Goal: Task Accomplishment & Management: Manage account settings

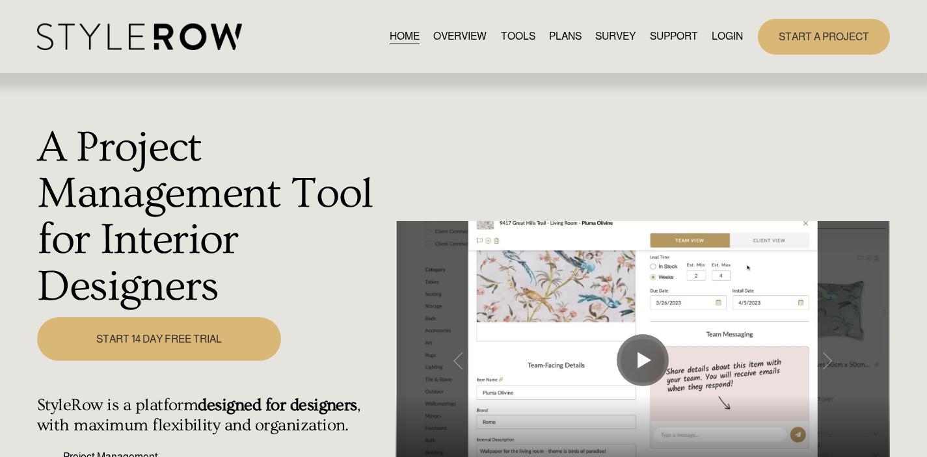
click at [729, 29] on link "LOGIN" at bounding box center [727, 37] width 31 height 18
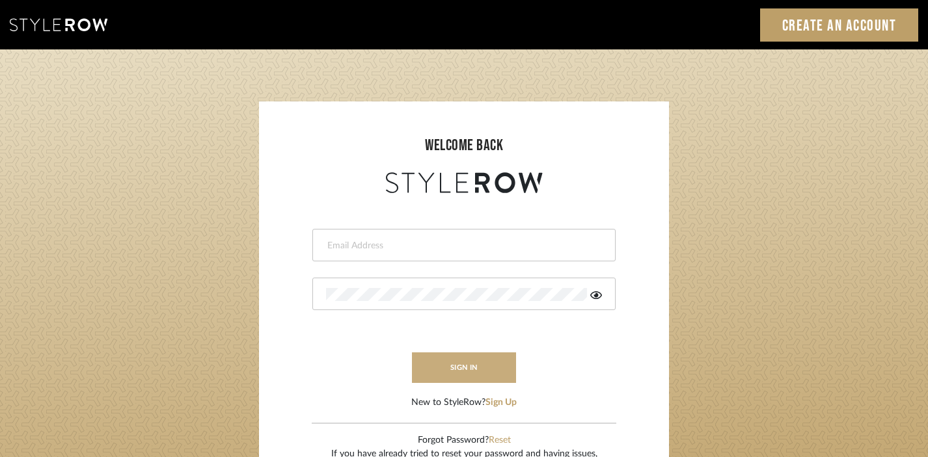
type input "divya.aok@gmail.com"
click at [464, 360] on button "sign in" at bounding box center [464, 368] width 104 height 31
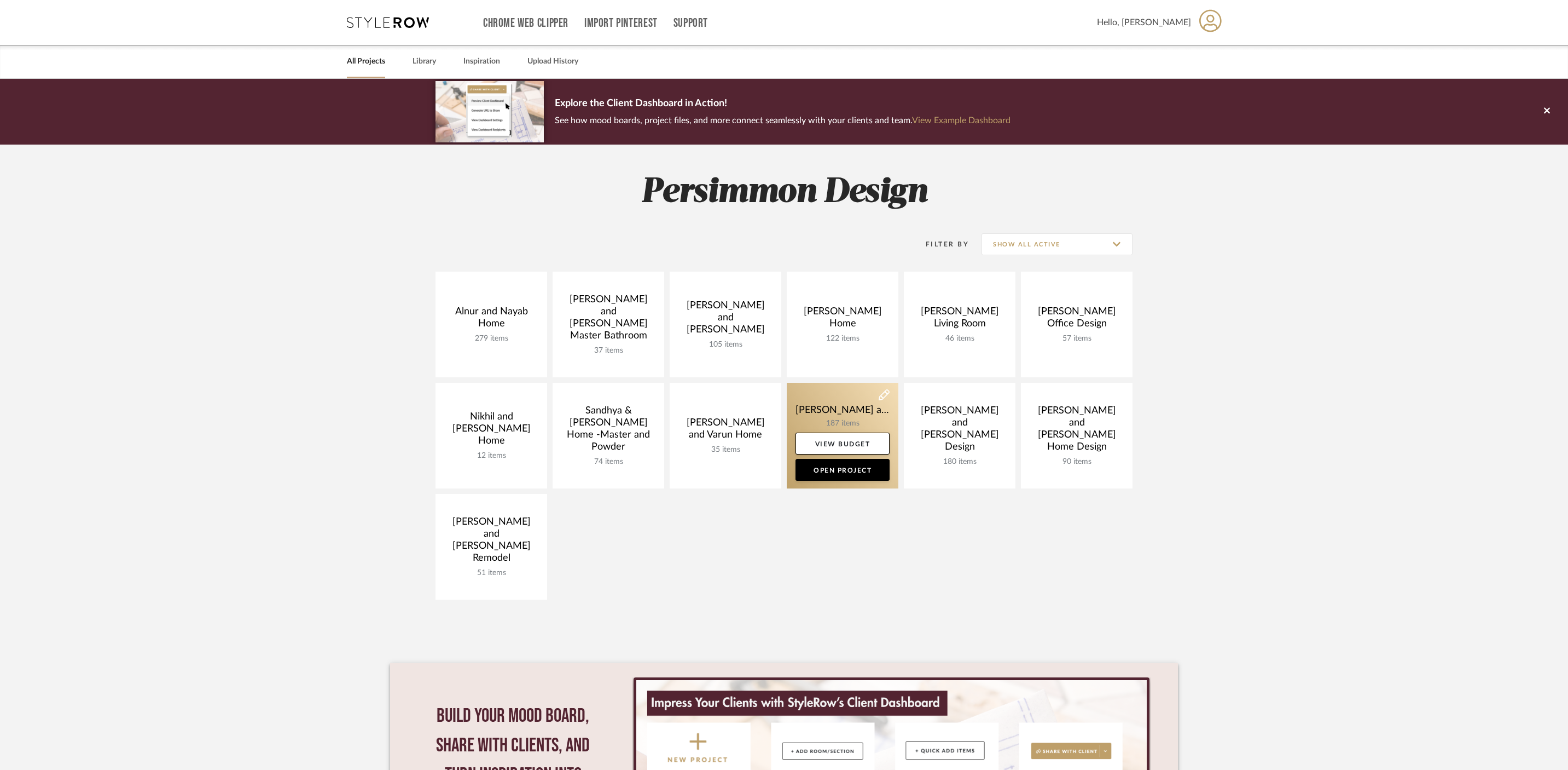
click at [872, 410] on link at bounding box center [842, 436] width 112 height 106
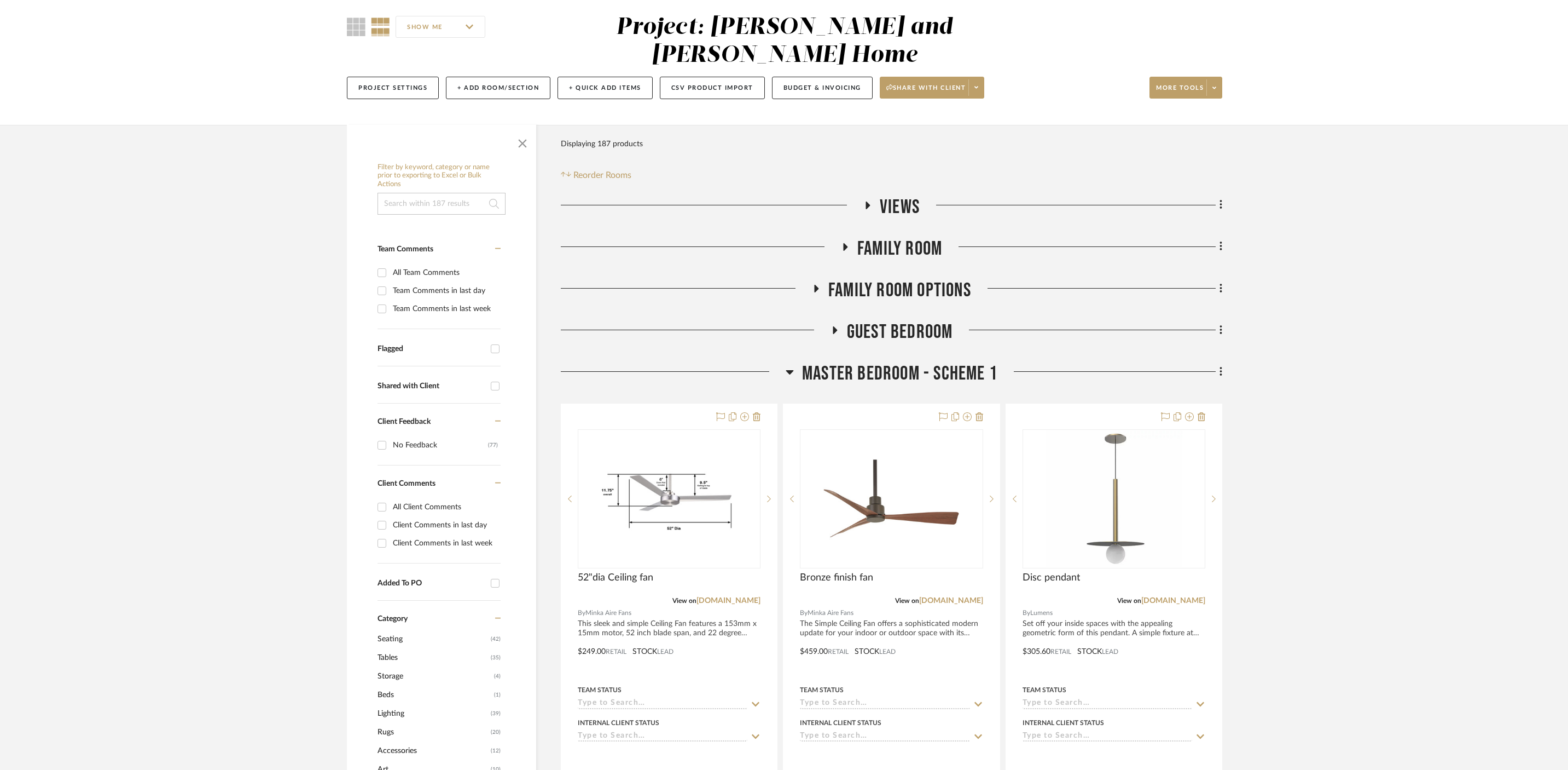
scroll to position [118, 0]
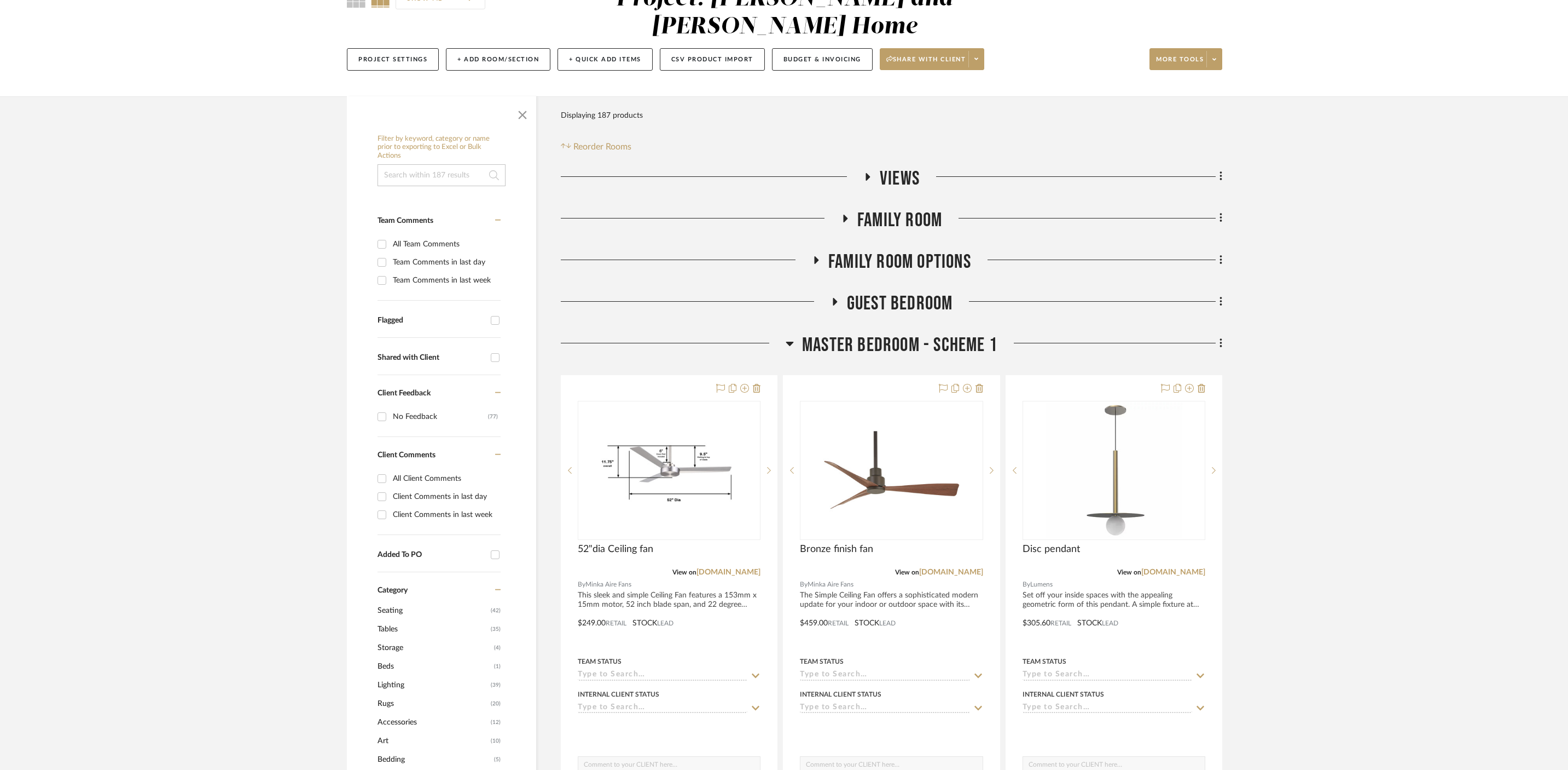
click at [787, 337] on icon at bounding box center [790, 343] width 8 height 13
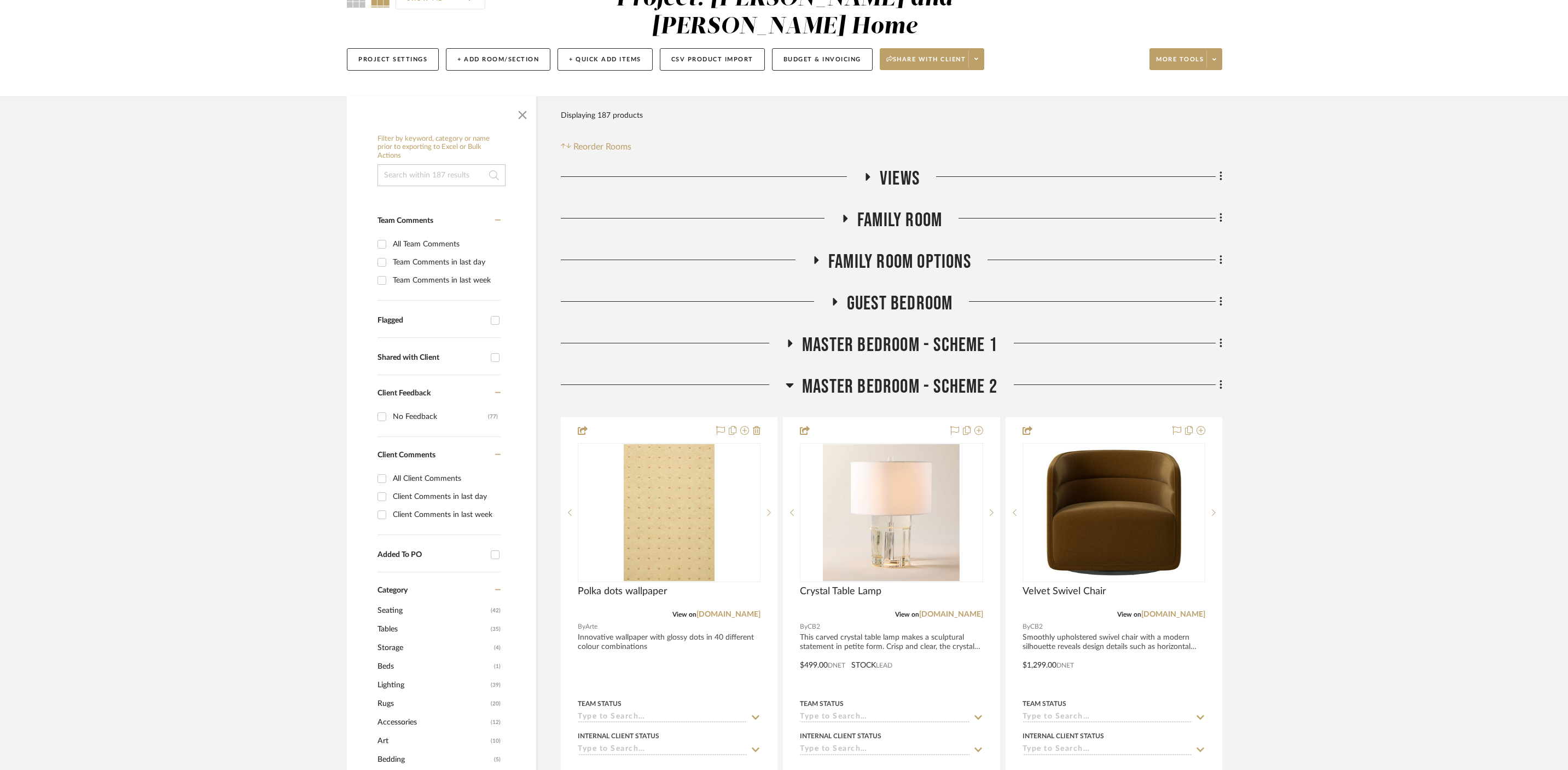
click at [845, 214] on fa-icon at bounding box center [845, 221] width 8 height 16
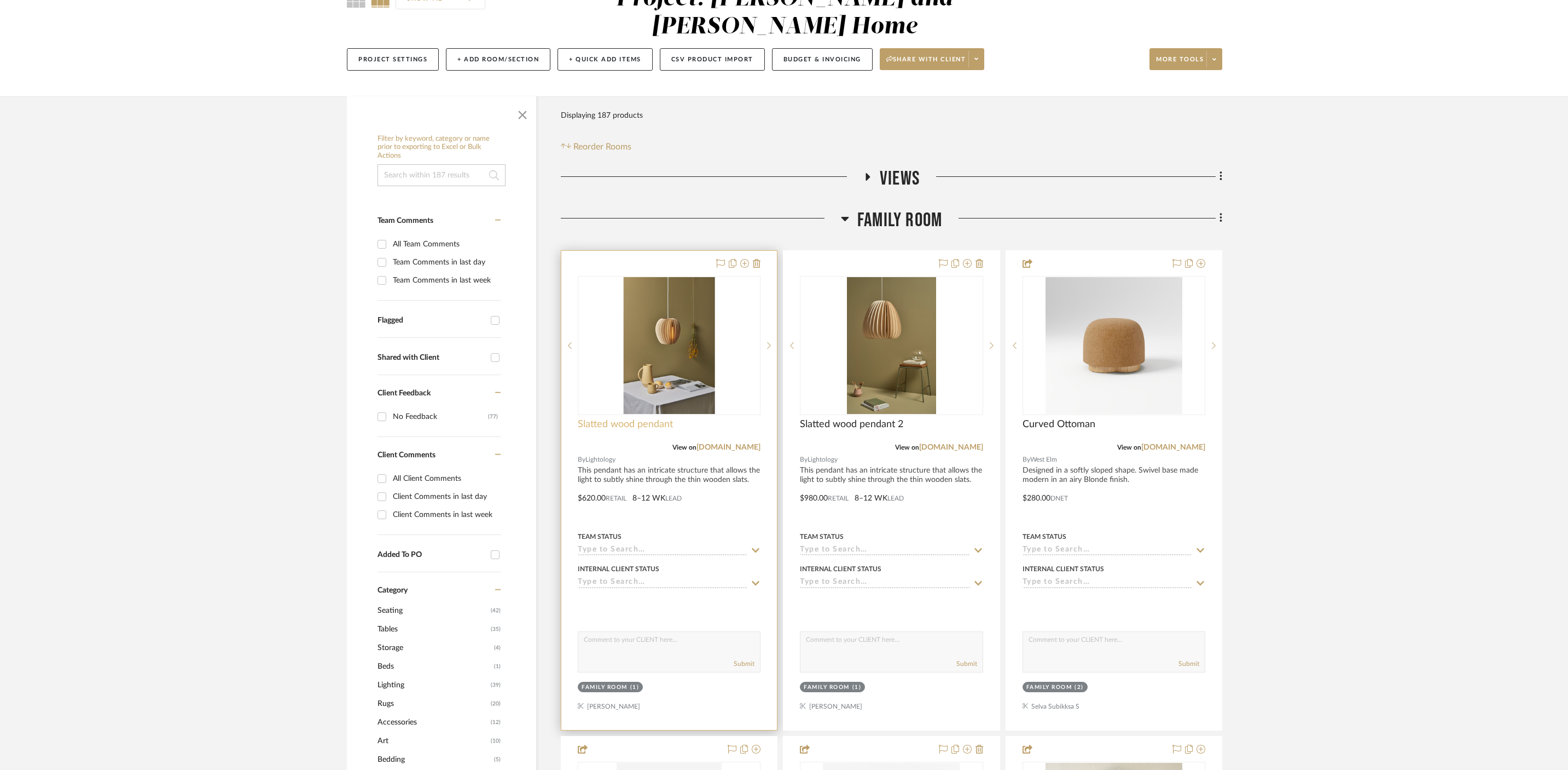
click at [658, 418] on span "Slatted wood pendant" at bounding box center [625, 424] width 95 height 12
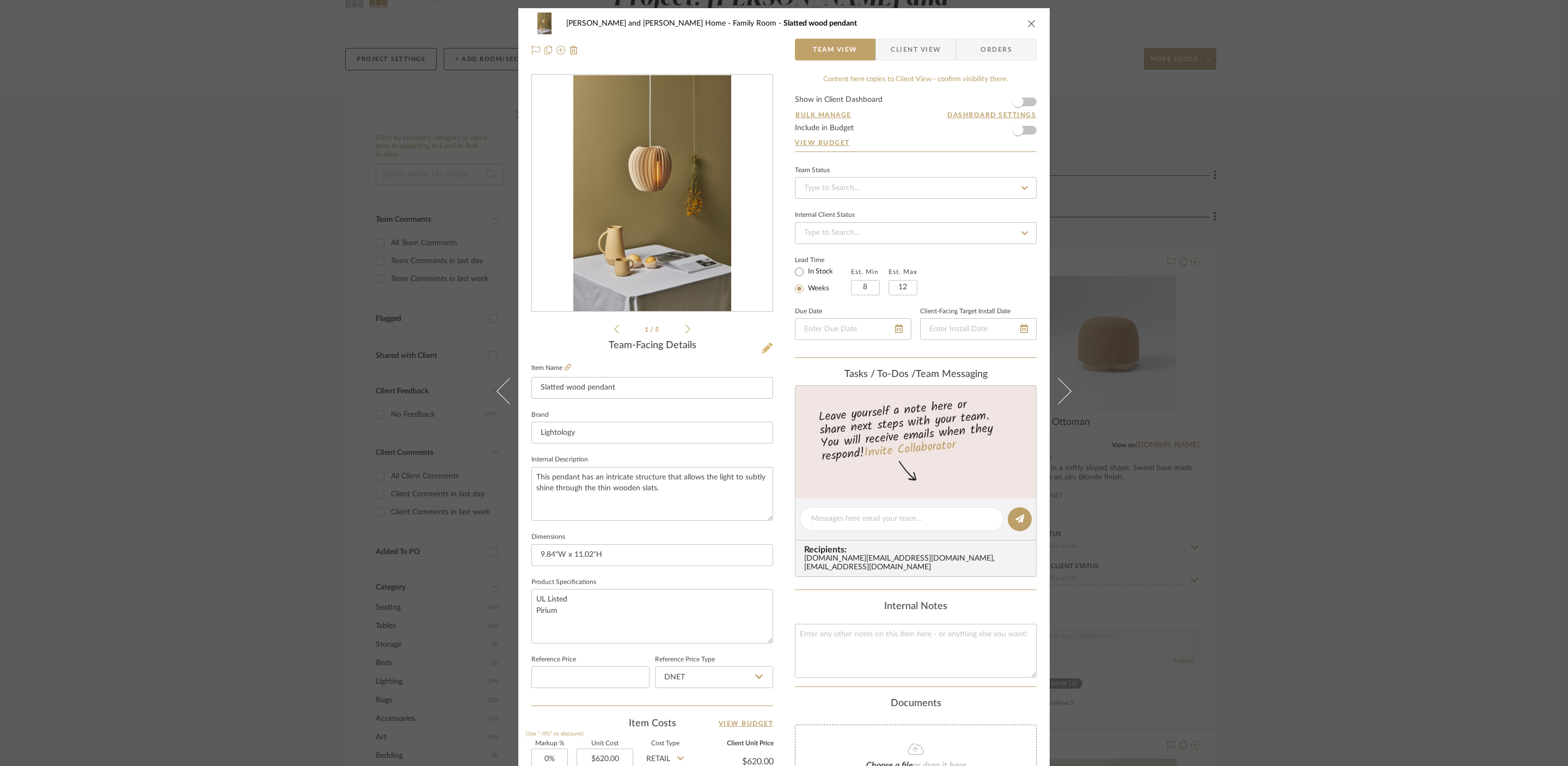
click at [769, 345] on icon at bounding box center [767, 347] width 11 height 11
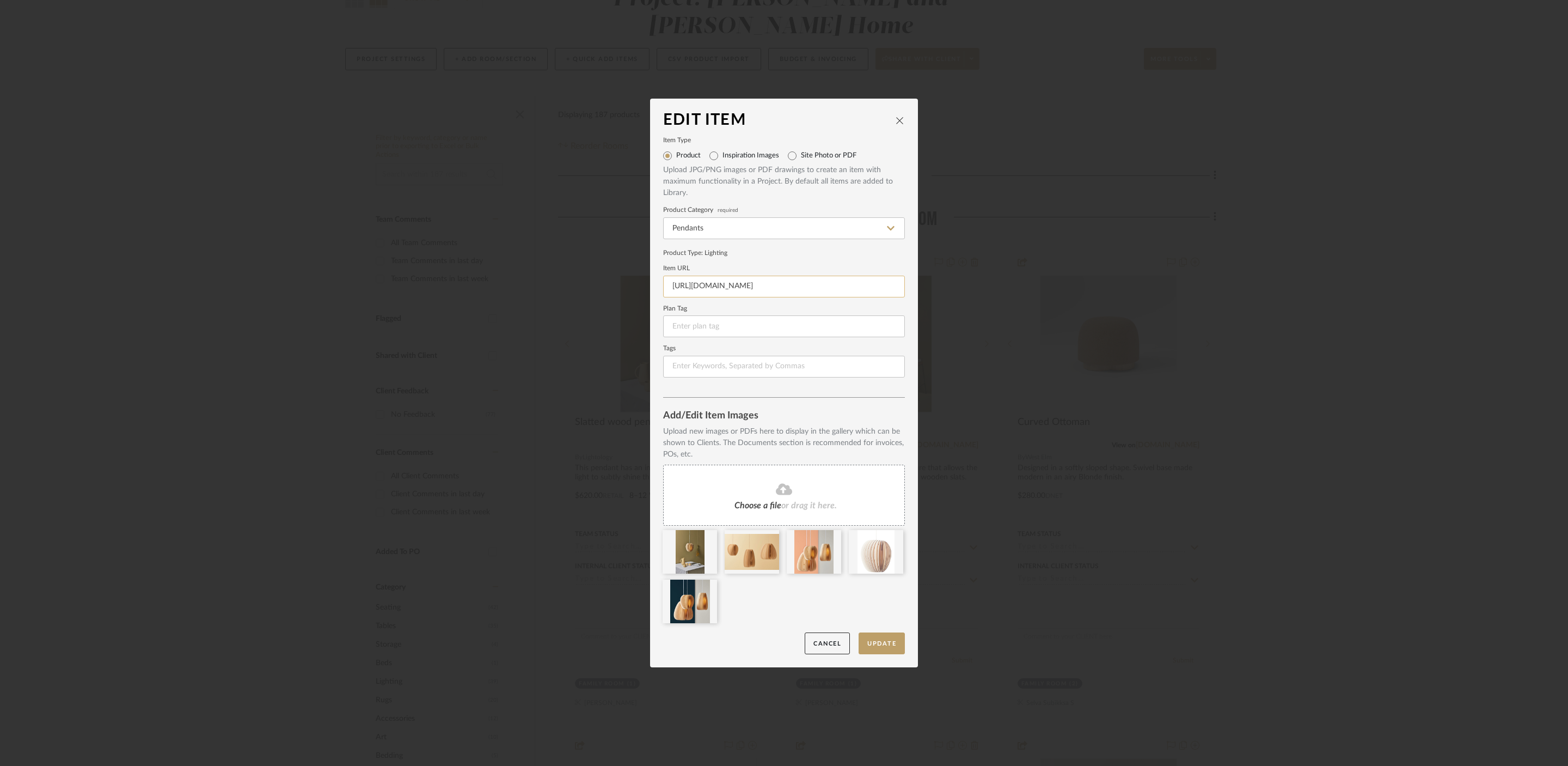
click at [714, 287] on input "[URL][DOMAIN_NAME]" at bounding box center [784, 286] width 242 height 22
paste input "[DOMAIN_NAME][URL][PERSON_NAME]"
type input "[URL][DOMAIN_NAME][PERSON_NAME]"
click at [882, 640] on button "Update" at bounding box center [882, 643] width 46 height 23
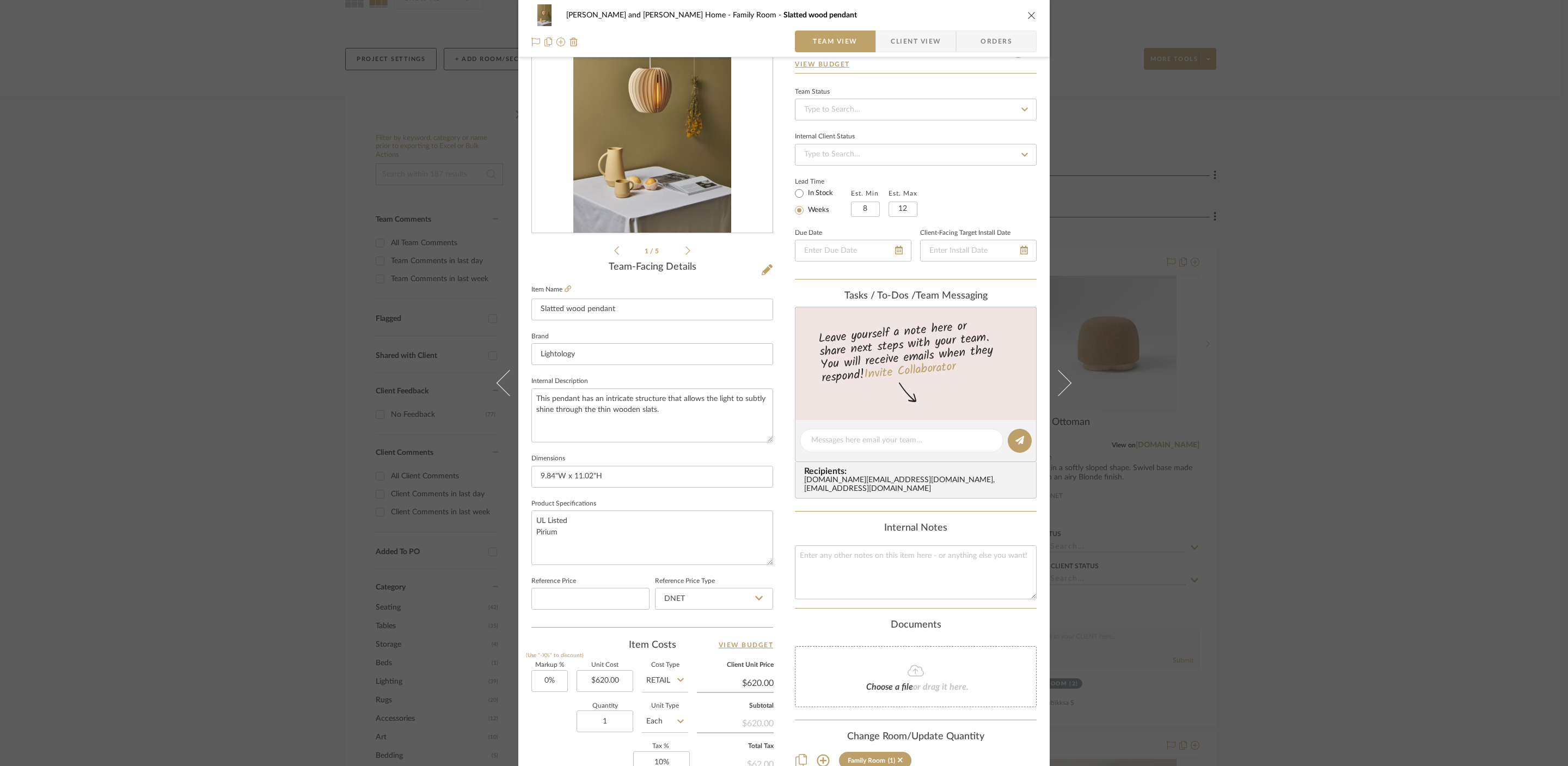
scroll to position [28, 0]
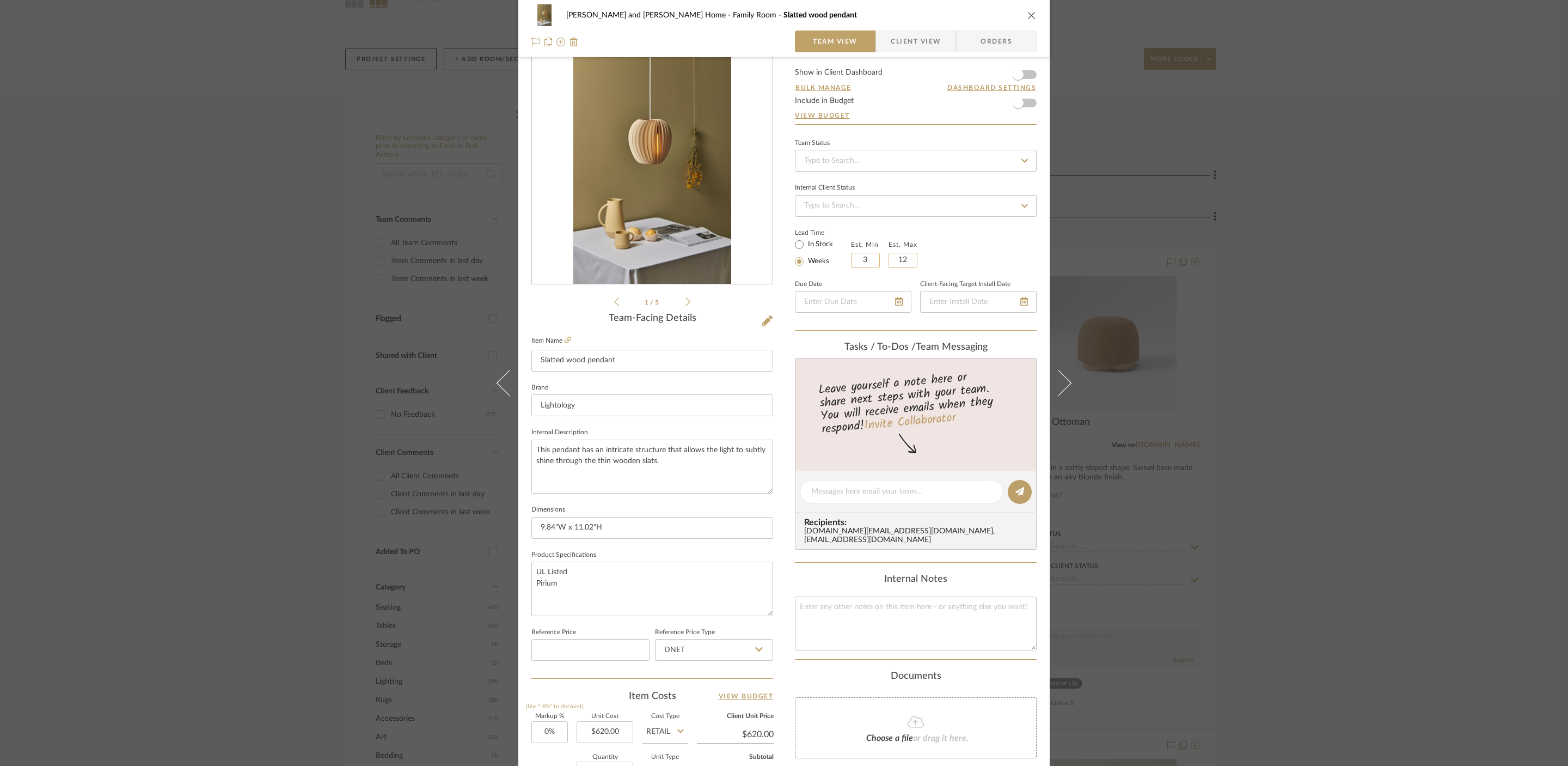
type input "3"
drag, startPoint x: 906, startPoint y: 258, endPoint x: 890, endPoint y: 258, distance: 16.0
click at [890, 258] on input "12" at bounding box center [903, 260] width 28 height 15
type input "4"
click at [990, 239] on div "Lead Time In Stock Weeks Est. Min 3 Est. Max 4" at bounding box center [916, 246] width 242 height 43
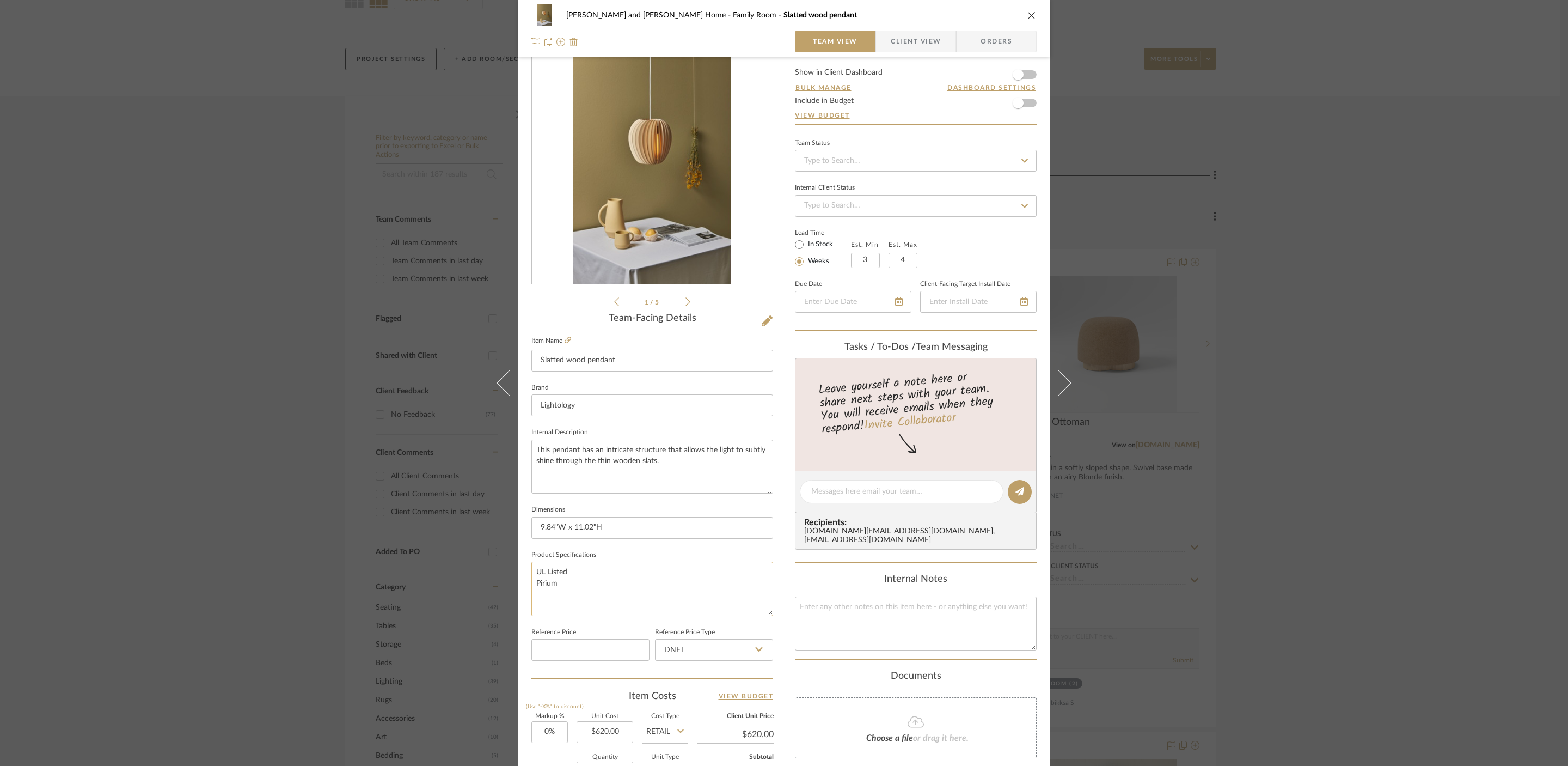
scroll to position [111, 0]
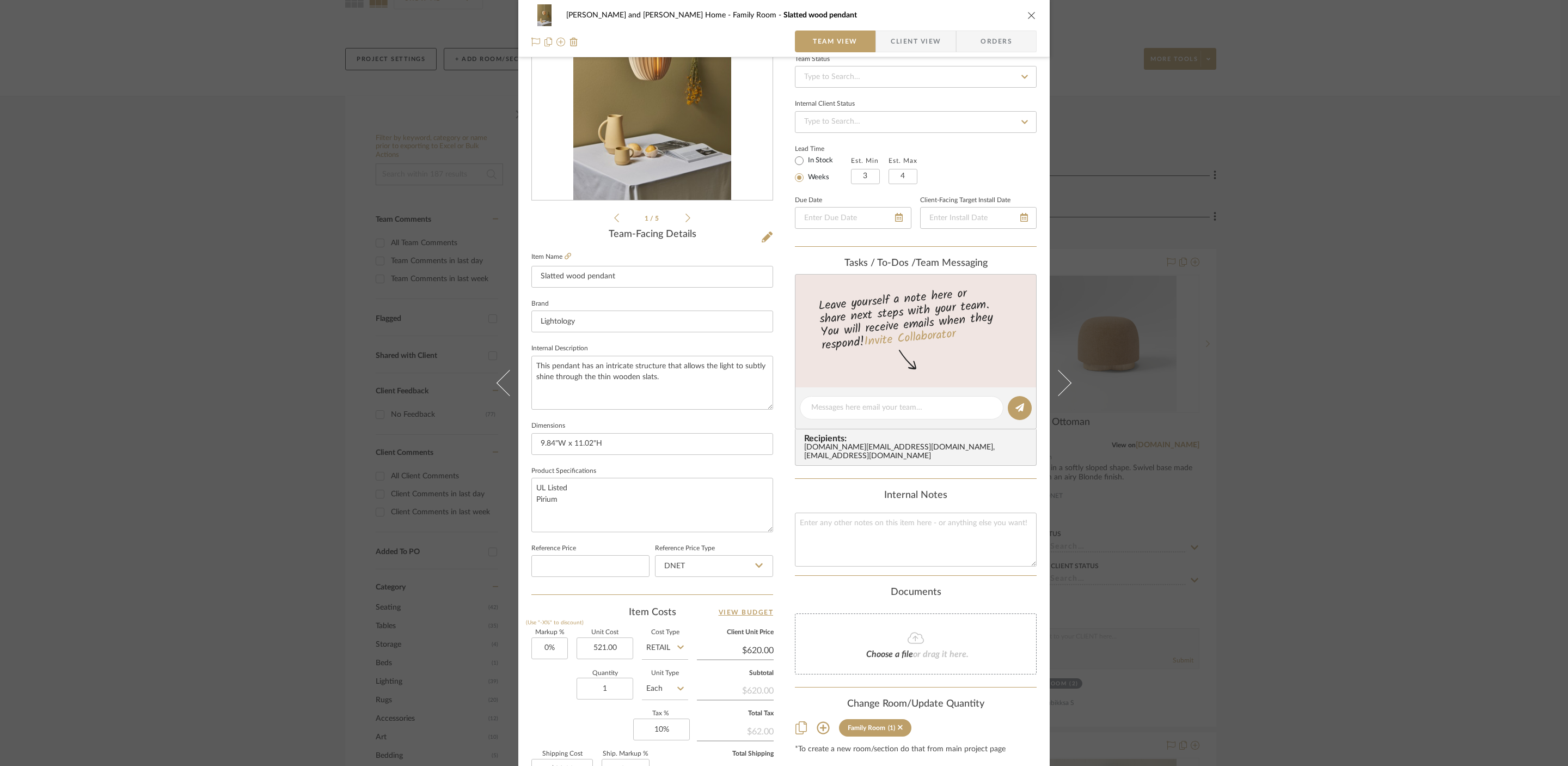
type input "$521.00"
click at [568, 716] on div "Markup % (Use "-X%" to discount) 0% Unit Cost $521.00 Cost Type Retail Client U…" at bounding box center [652, 709] width 242 height 159
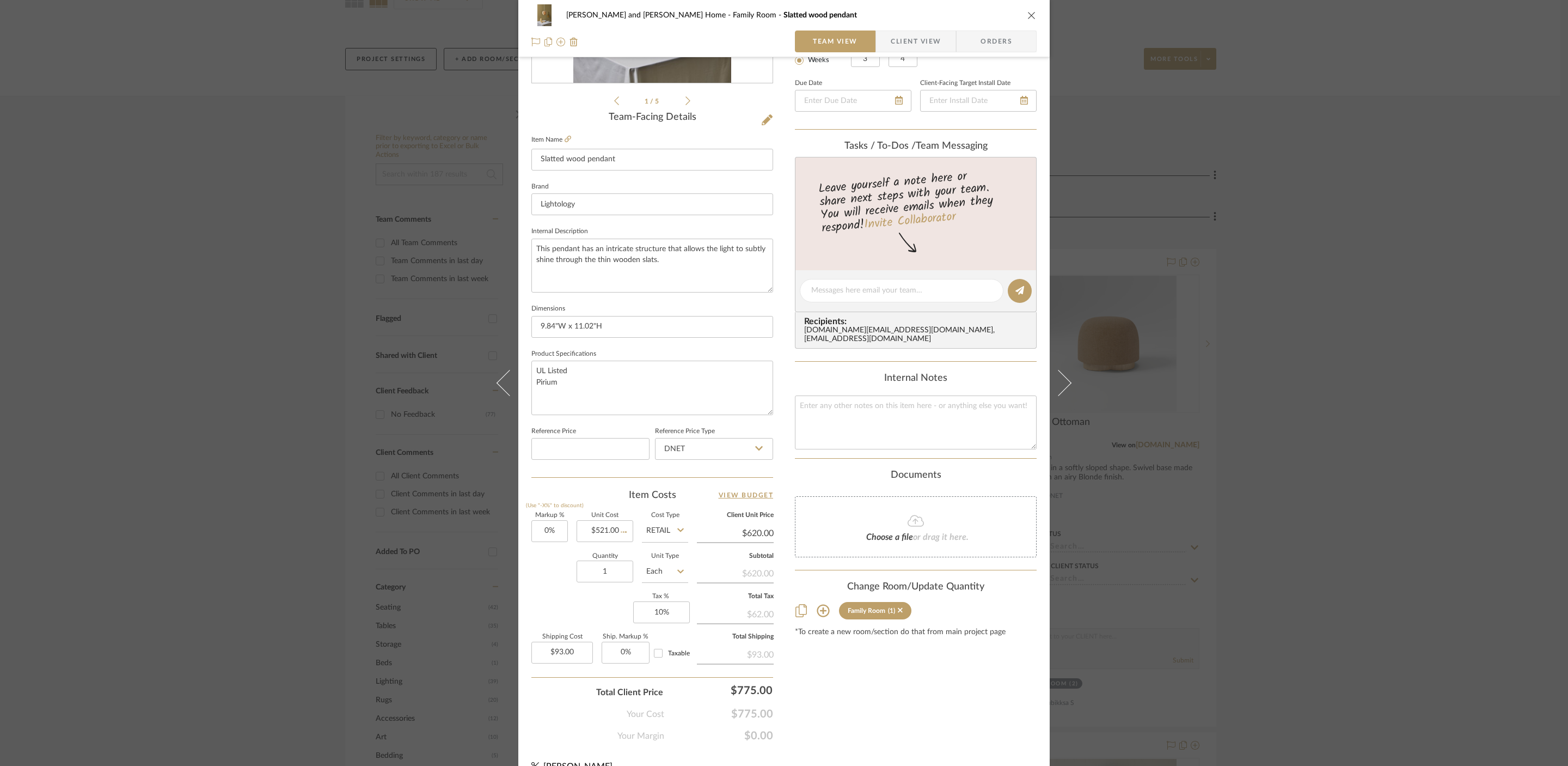
type input "$521.00"
type input "$78.15"
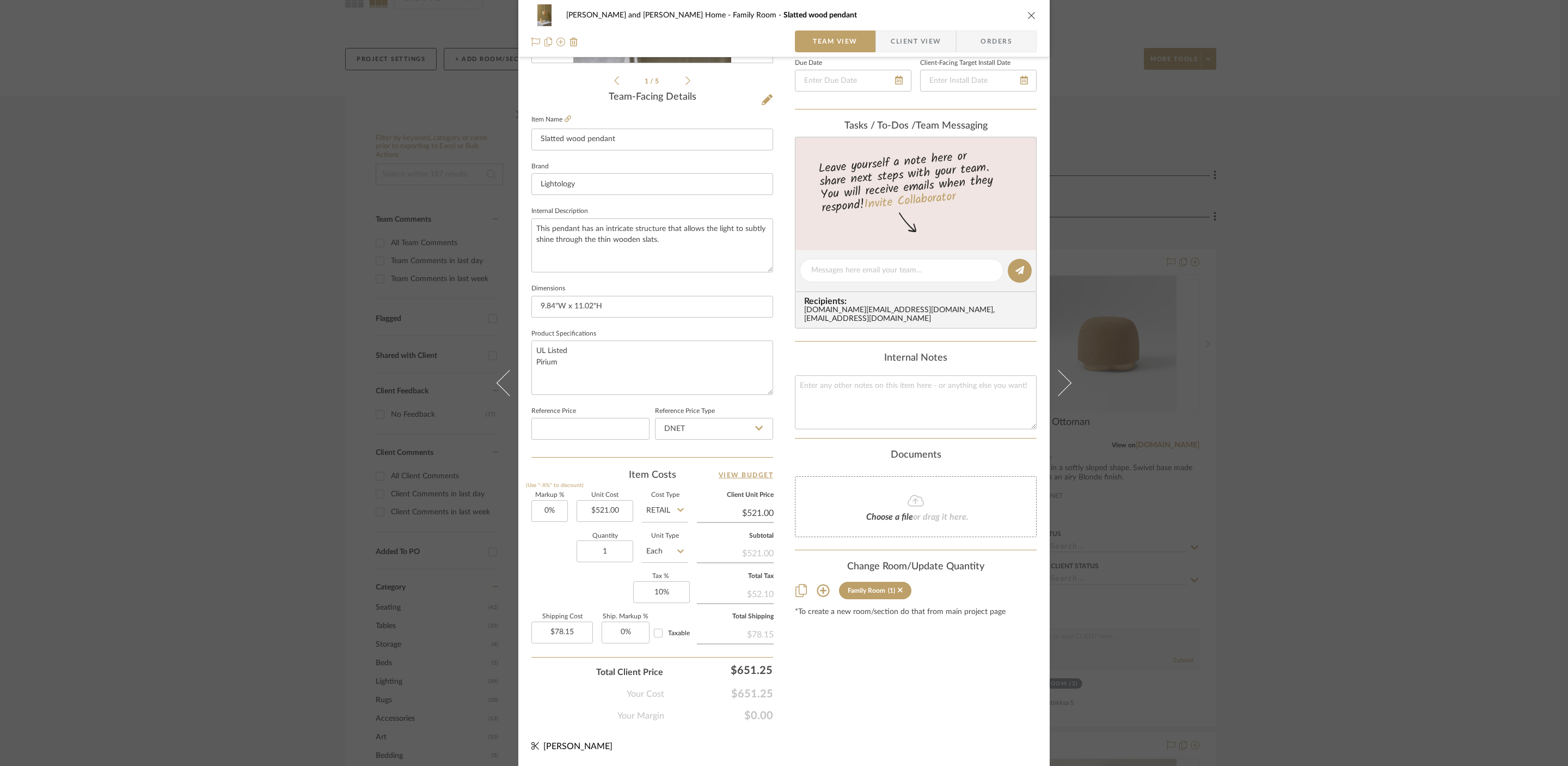
click at [1360, 324] on div "[PERSON_NAME] and [PERSON_NAME] Home Family Room Slatted wood pendant Team View…" at bounding box center [784, 383] width 1568 height 766
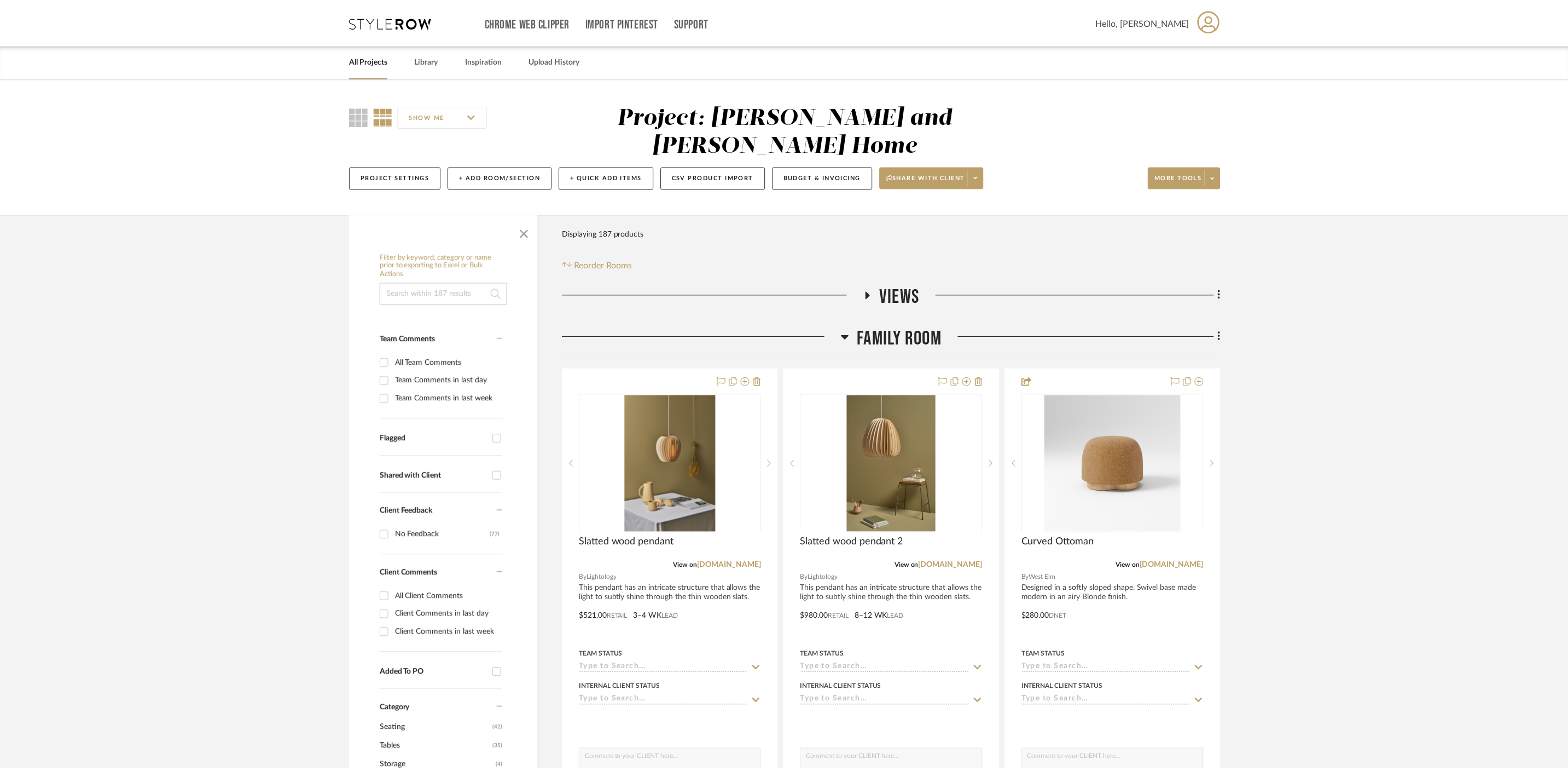
scroll to position [118, 0]
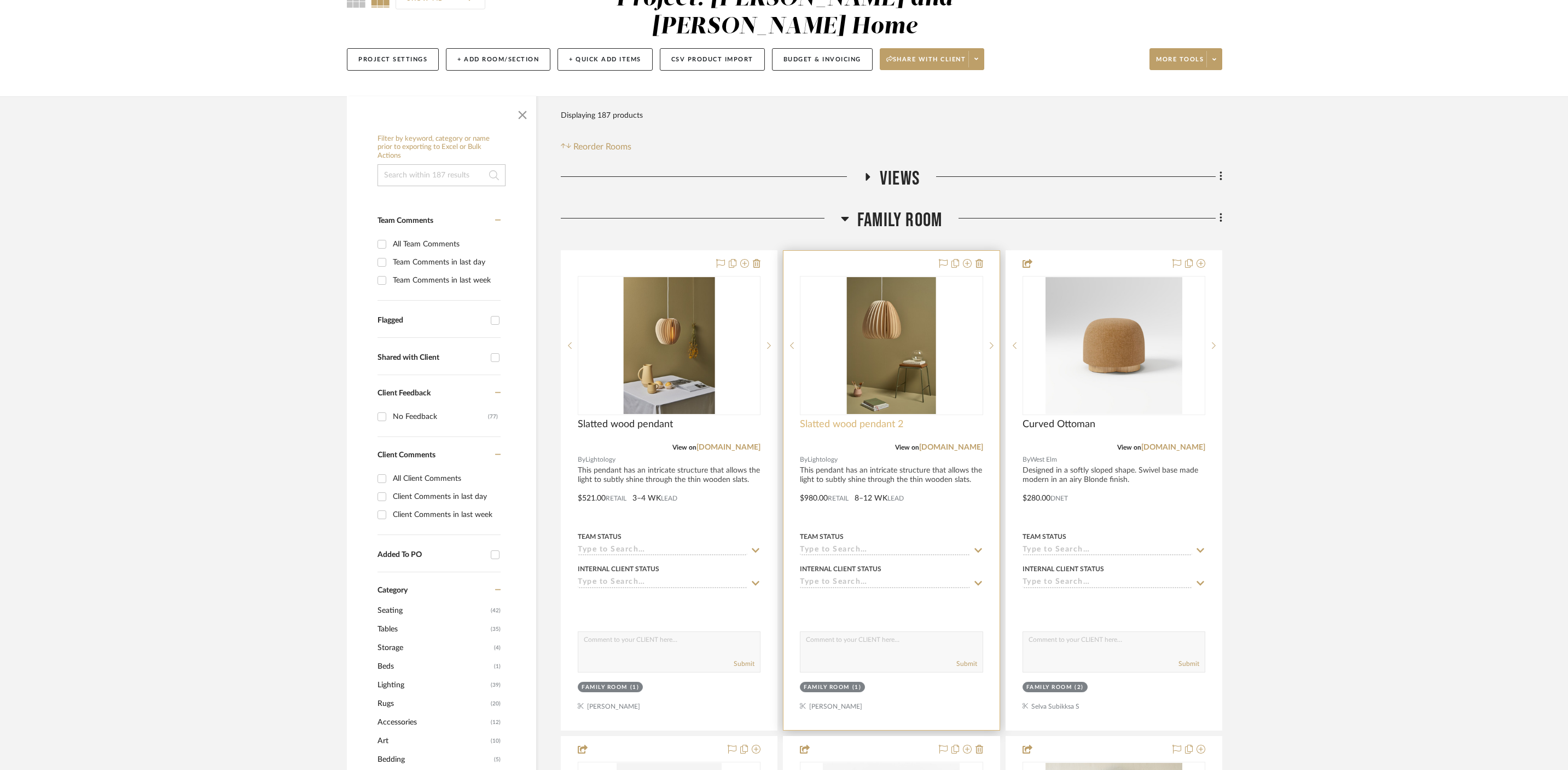
click at [856, 418] on span "Slatted wood pendant 2" at bounding box center [851, 424] width 103 height 12
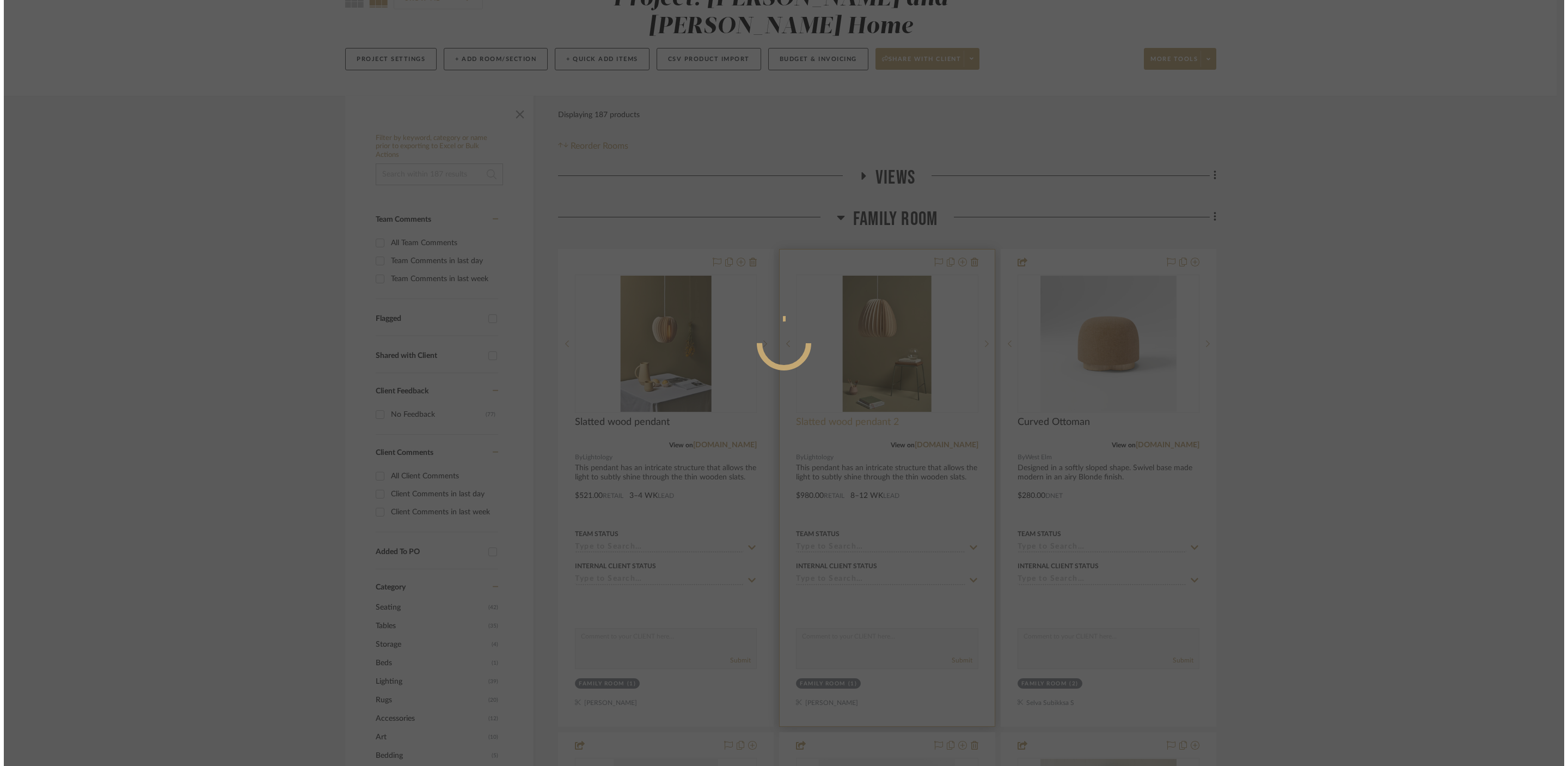
scroll to position [0, 0]
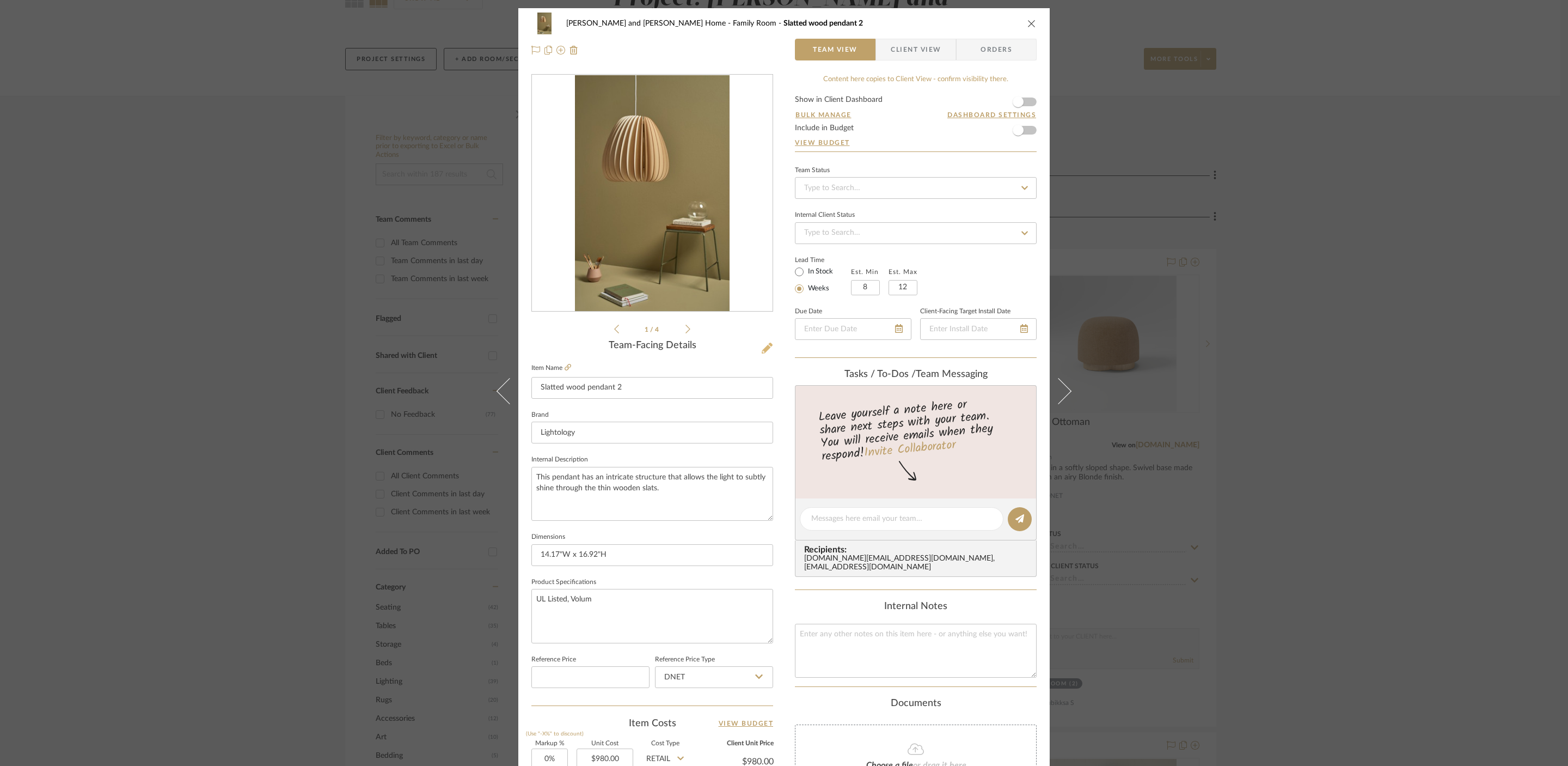
click at [762, 350] on icon at bounding box center [767, 347] width 11 height 11
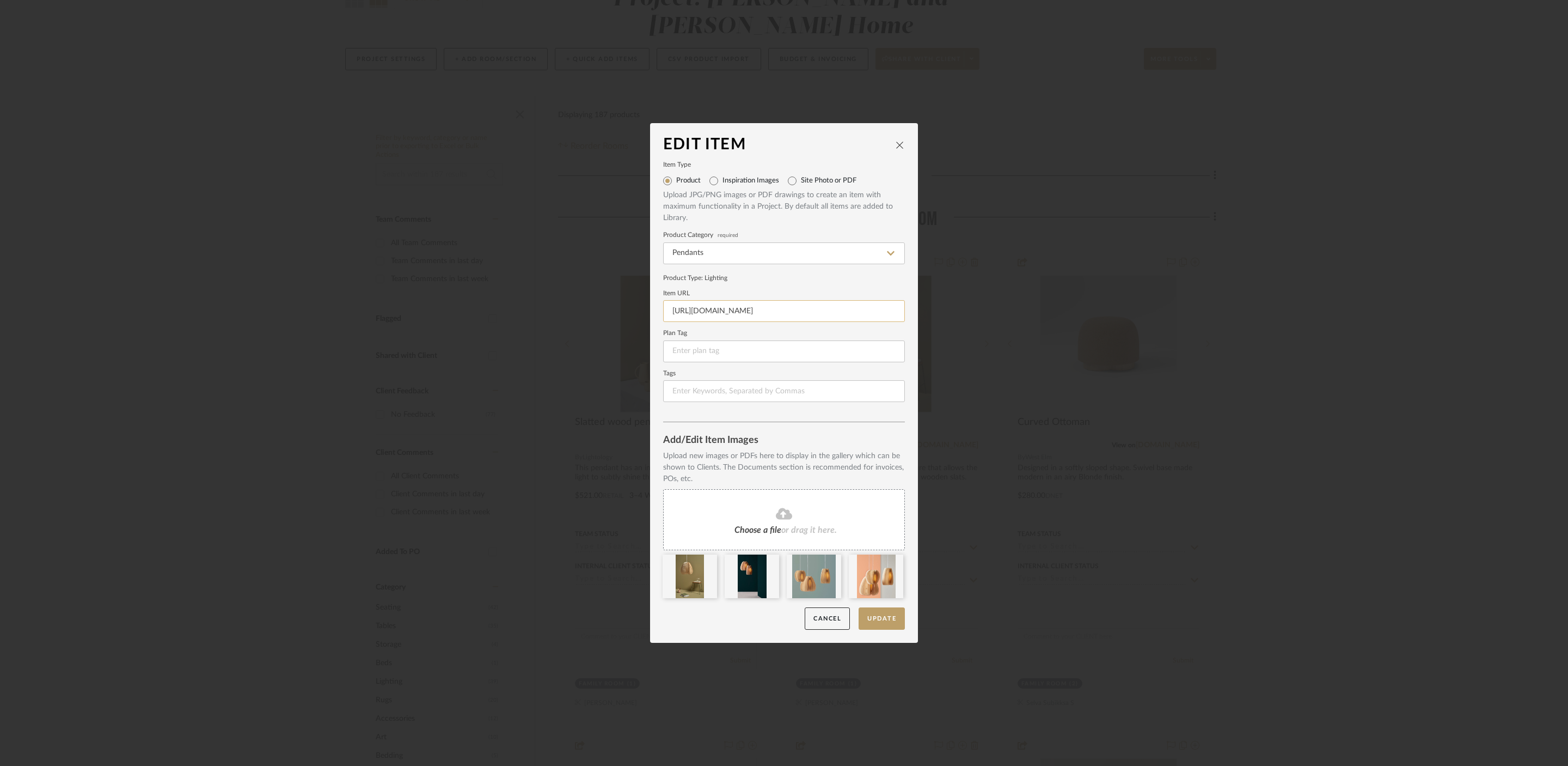
click at [800, 312] on input "[URL][DOMAIN_NAME]" at bounding box center [784, 311] width 242 height 22
paste input "[DOMAIN_NAME][URL][PERSON_NAME]"
type input "[URL][DOMAIN_NAME][PERSON_NAME]"
click at [878, 614] on button "Update" at bounding box center [882, 618] width 46 height 23
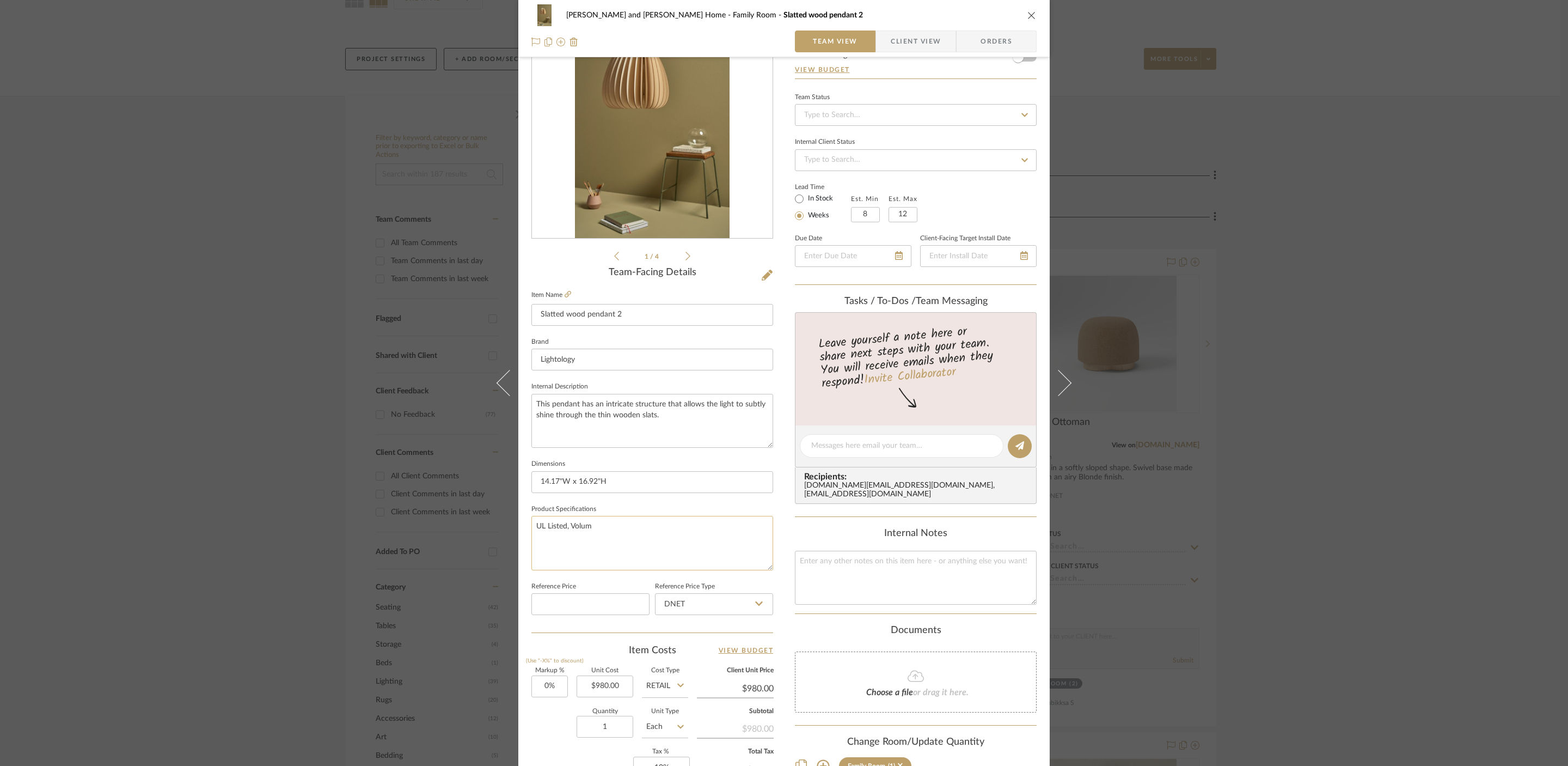
scroll to position [84, 0]
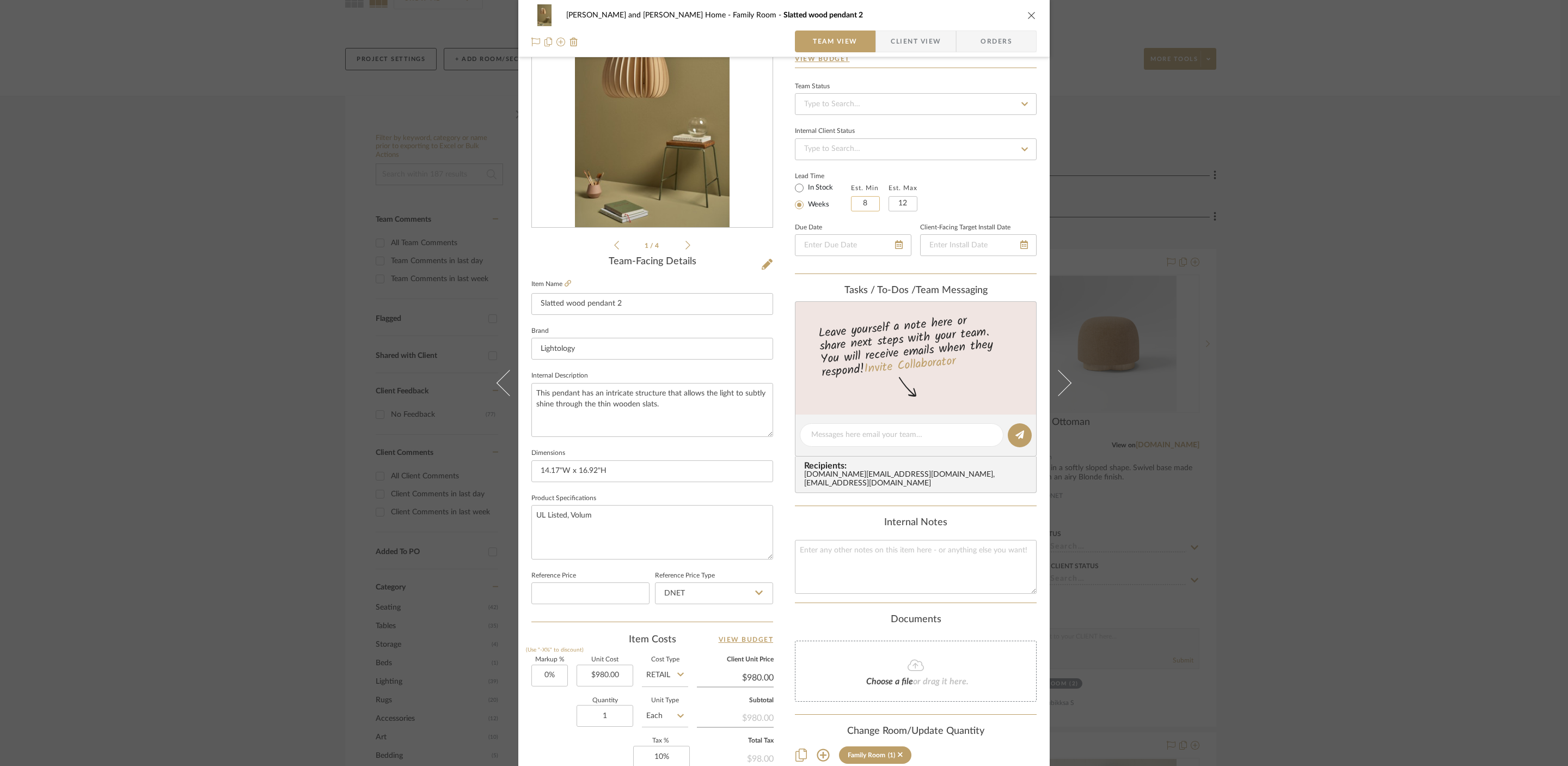
click at [868, 201] on input "8" at bounding box center [866, 203] width 28 height 15
type input "3"
click at [906, 203] on input "12" at bounding box center [903, 203] width 28 height 15
type input "4"
click at [620, 680] on input "980.00" at bounding box center [605, 676] width 57 height 22
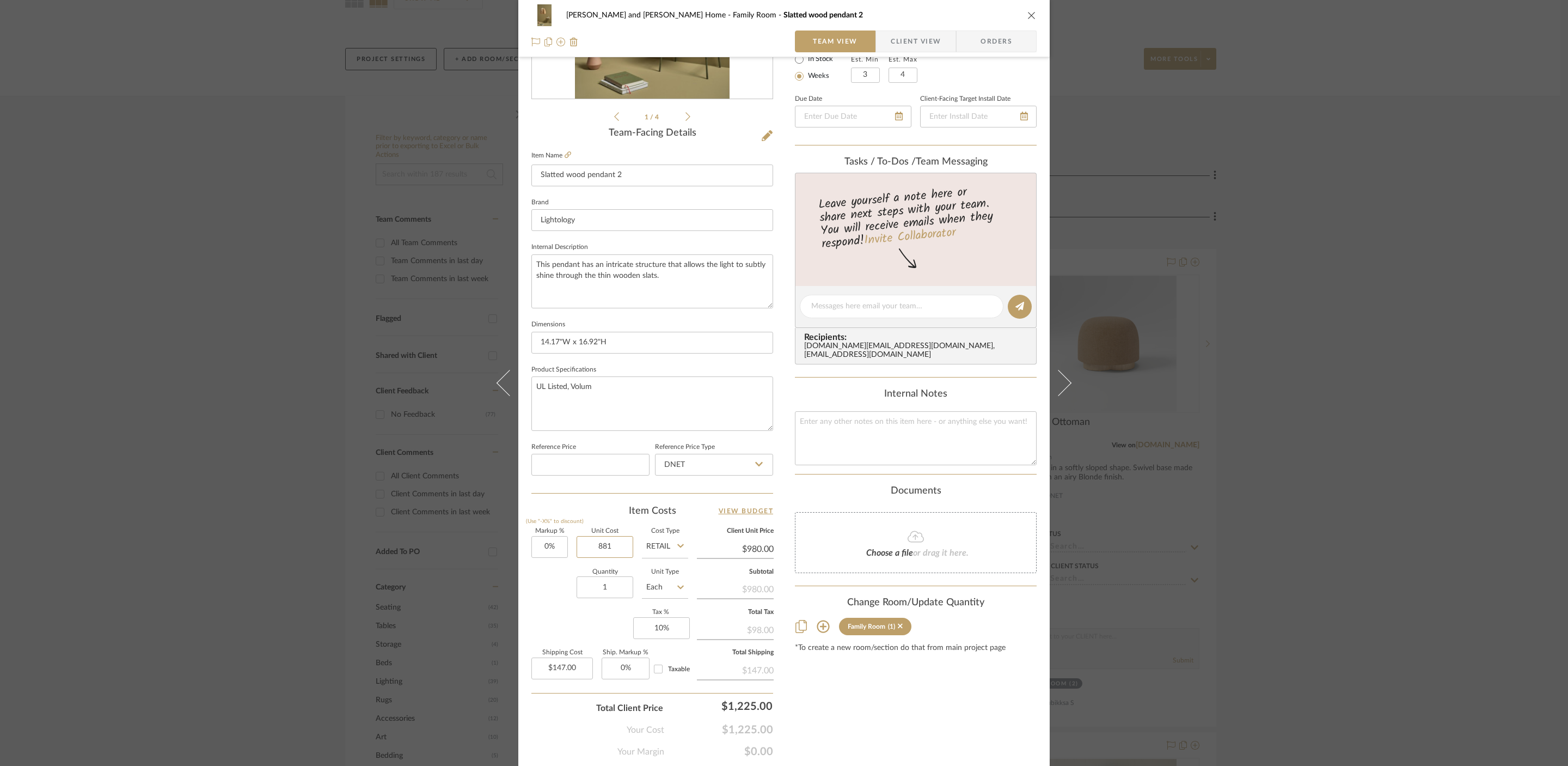
scroll to position [239, 0]
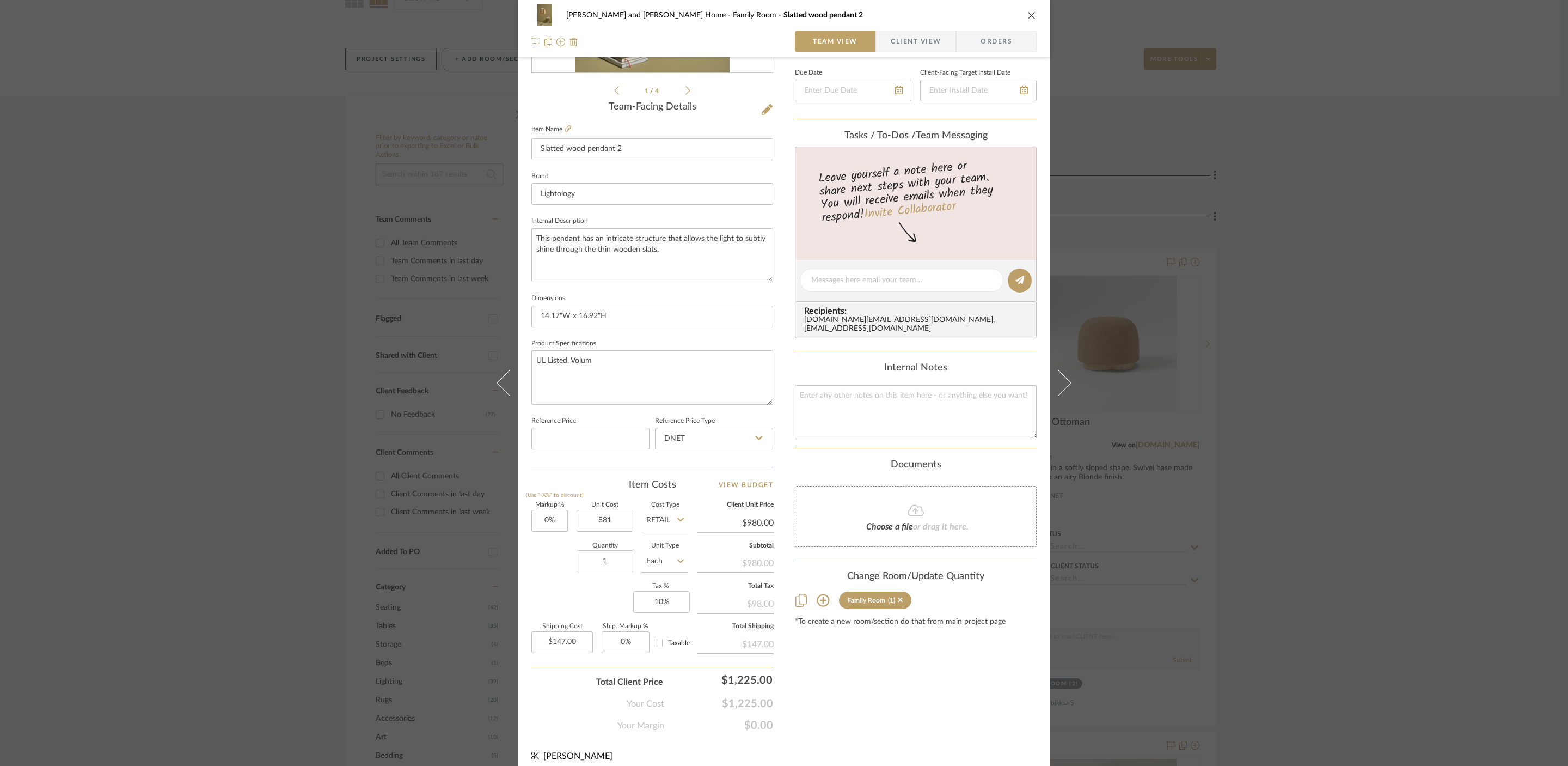
type input "$881.00"
click at [879, 692] on div "Content here copies to Client View - confirm visibility there. Show in Client D…" at bounding box center [916, 284] width 242 height 897
type input "$881.00"
type input "$132.15"
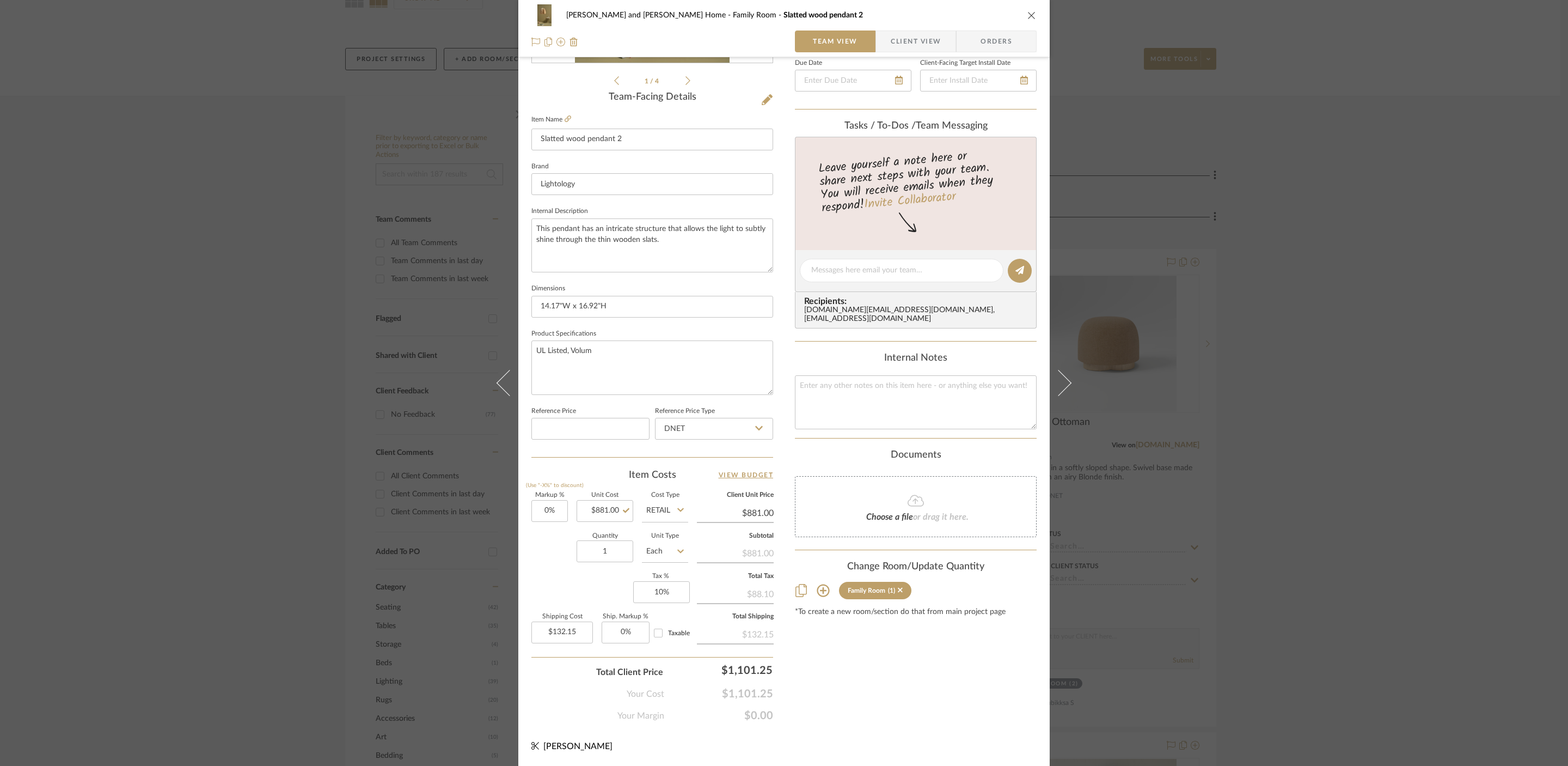
click at [1258, 396] on div "[PERSON_NAME] and [PERSON_NAME] Home Family Room Slatted wood pendant 2 Team Vi…" at bounding box center [784, 383] width 1568 height 766
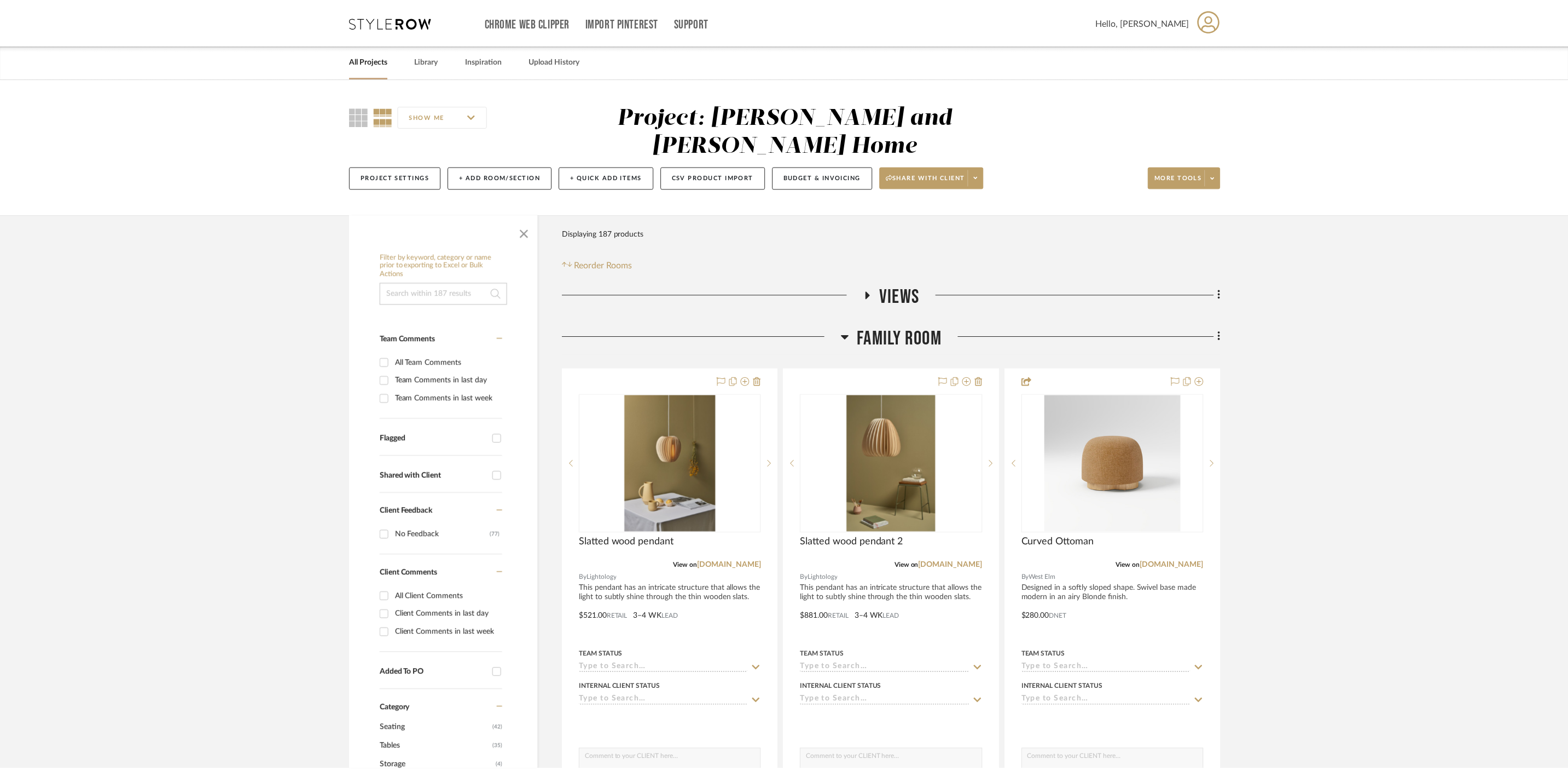
scroll to position [118, 0]
